Goal: Browse casually

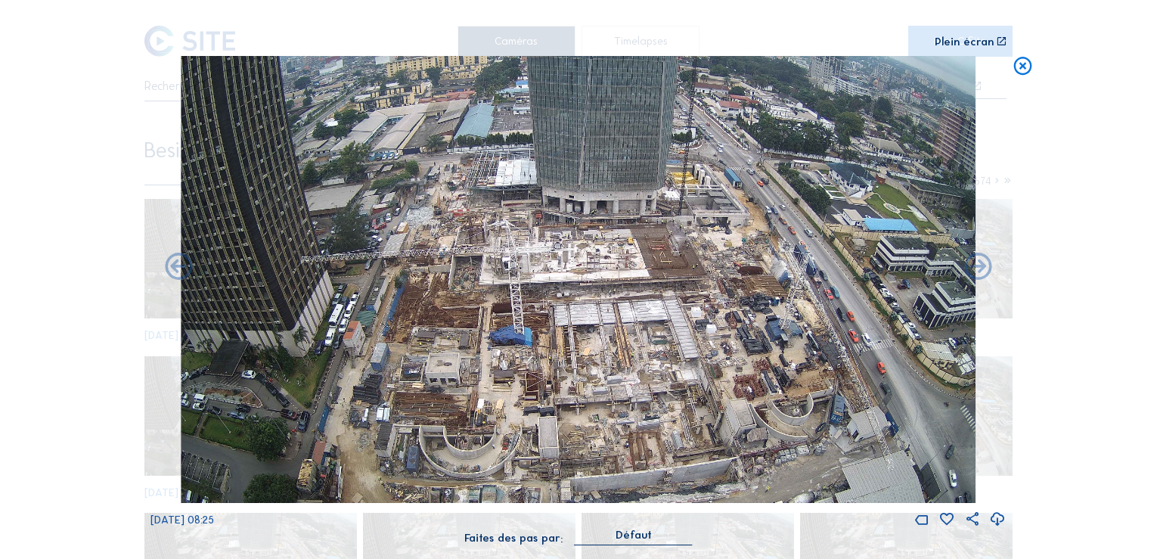
click at [646, 404] on img at bounding box center [578, 279] width 795 height 447
click at [1007, 44] on div "Scroll pour voyager dans le temps | Appuie sur le 'Alt' Bouton + Scroll pour Zo…" at bounding box center [578, 279] width 1157 height 559
click at [1000, 42] on icon at bounding box center [1001, 41] width 11 height 11
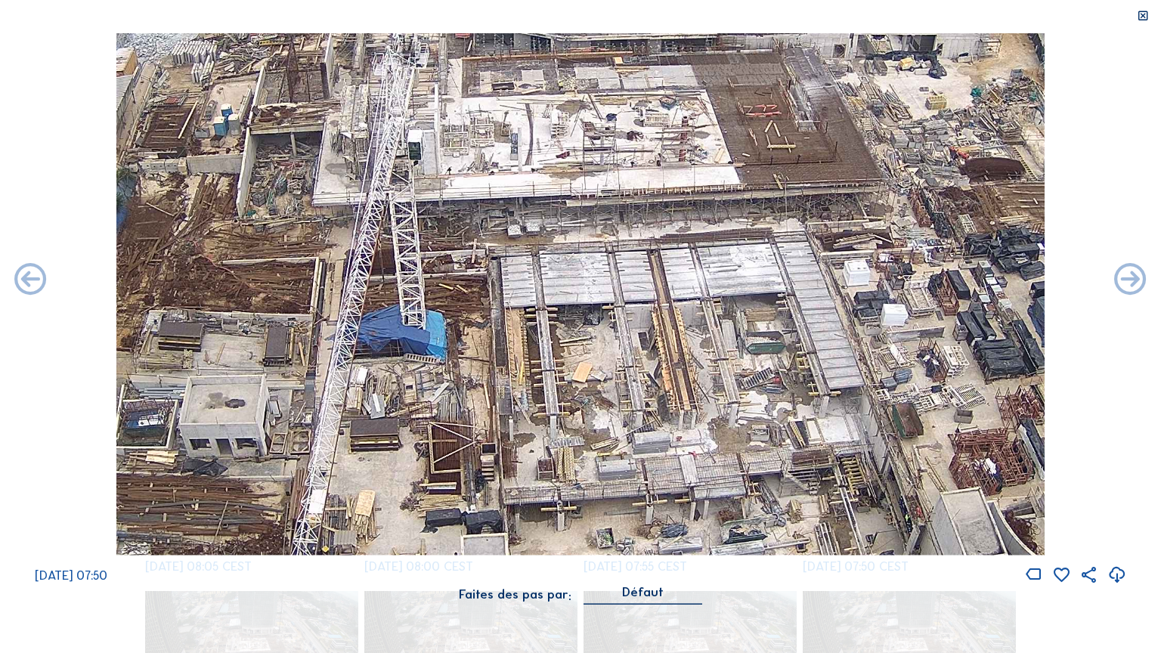
click at [499, 336] on img at bounding box center [580, 294] width 929 height 522
click at [1142, 17] on icon at bounding box center [1143, 16] width 13 height 13
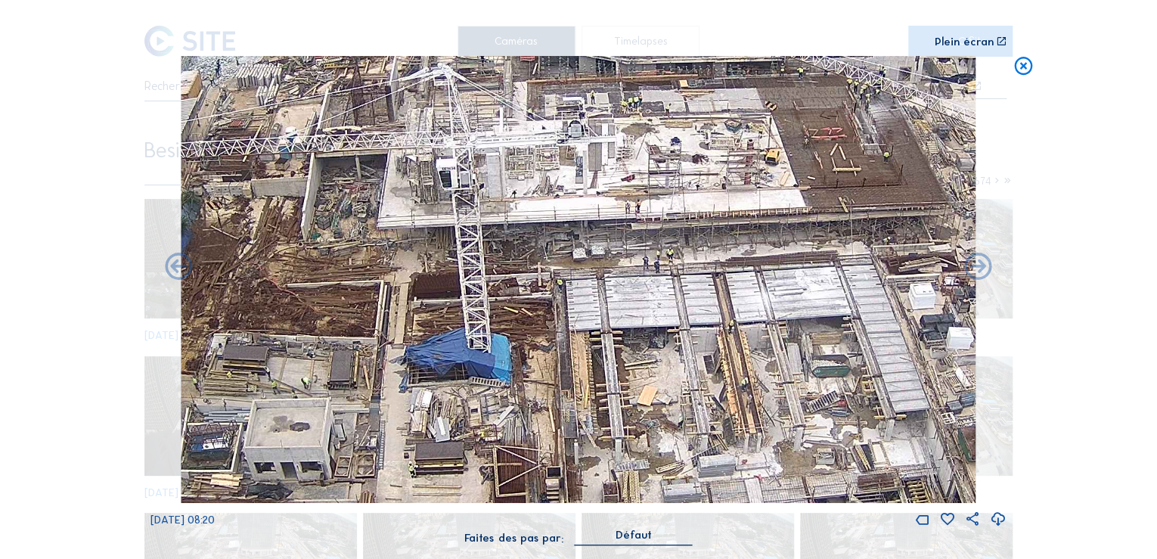
click at [329, 535] on div "Faites des pas par: Défaut" at bounding box center [578, 544] width 856 height 33
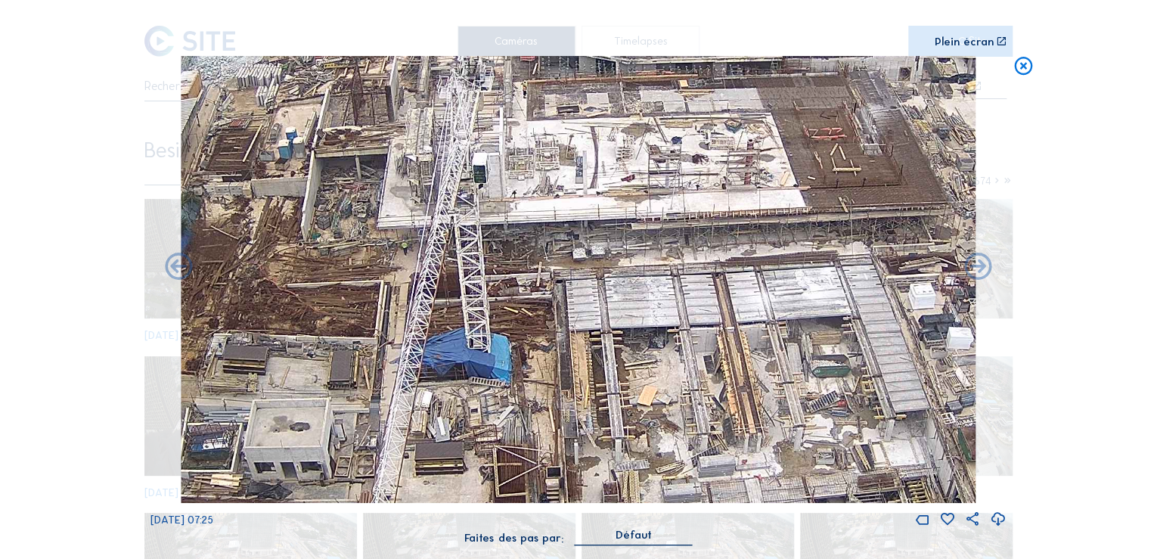
click at [432, 538] on div "Faites des pas par: Défaut" at bounding box center [578, 544] width 856 height 33
click at [971, 263] on icon at bounding box center [978, 267] width 33 height 33
click at [987, 275] on icon at bounding box center [978, 267] width 33 height 33
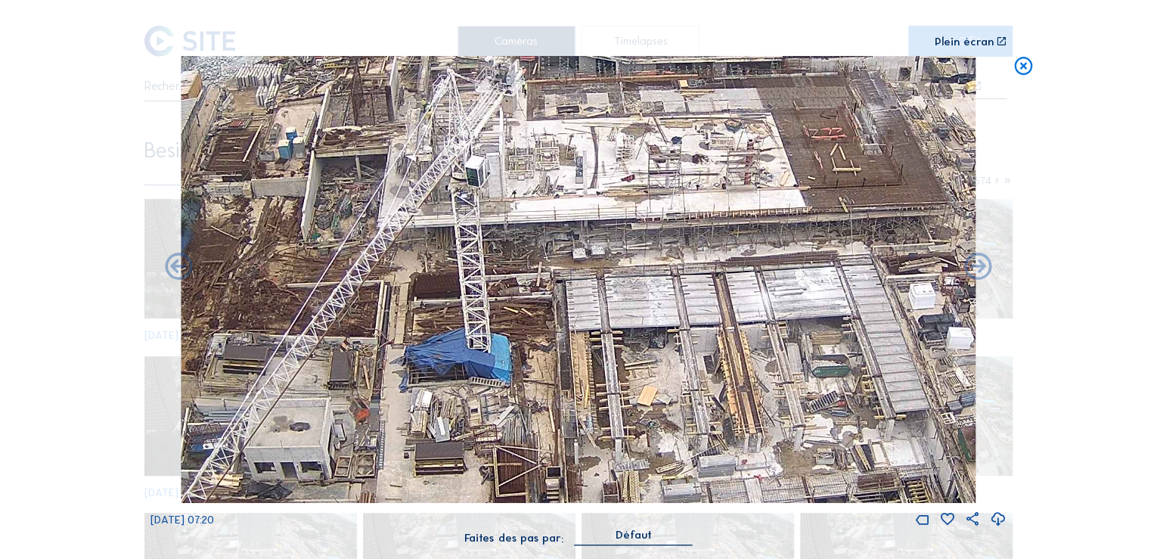
click at [999, 39] on icon at bounding box center [1001, 41] width 11 height 11
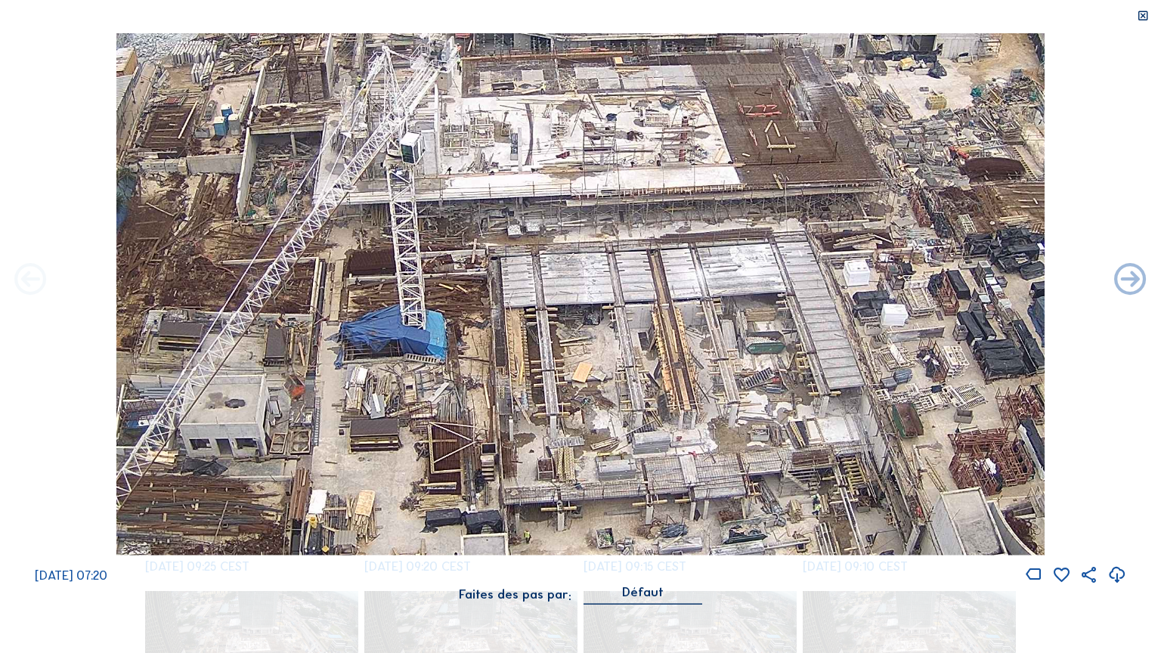
click at [27, 288] on icon at bounding box center [30, 281] width 39 height 39
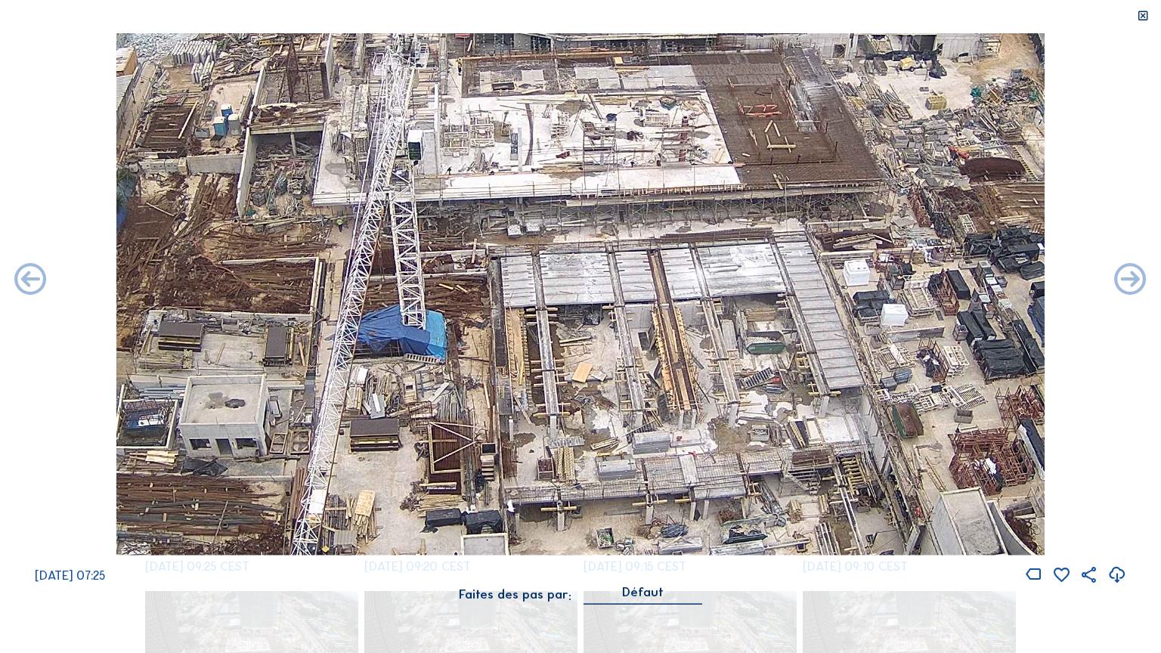
click at [27, 288] on icon at bounding box center [30, 281] width 39 height 39
